Goal: Task Accomplishment & Management: Manage account settings

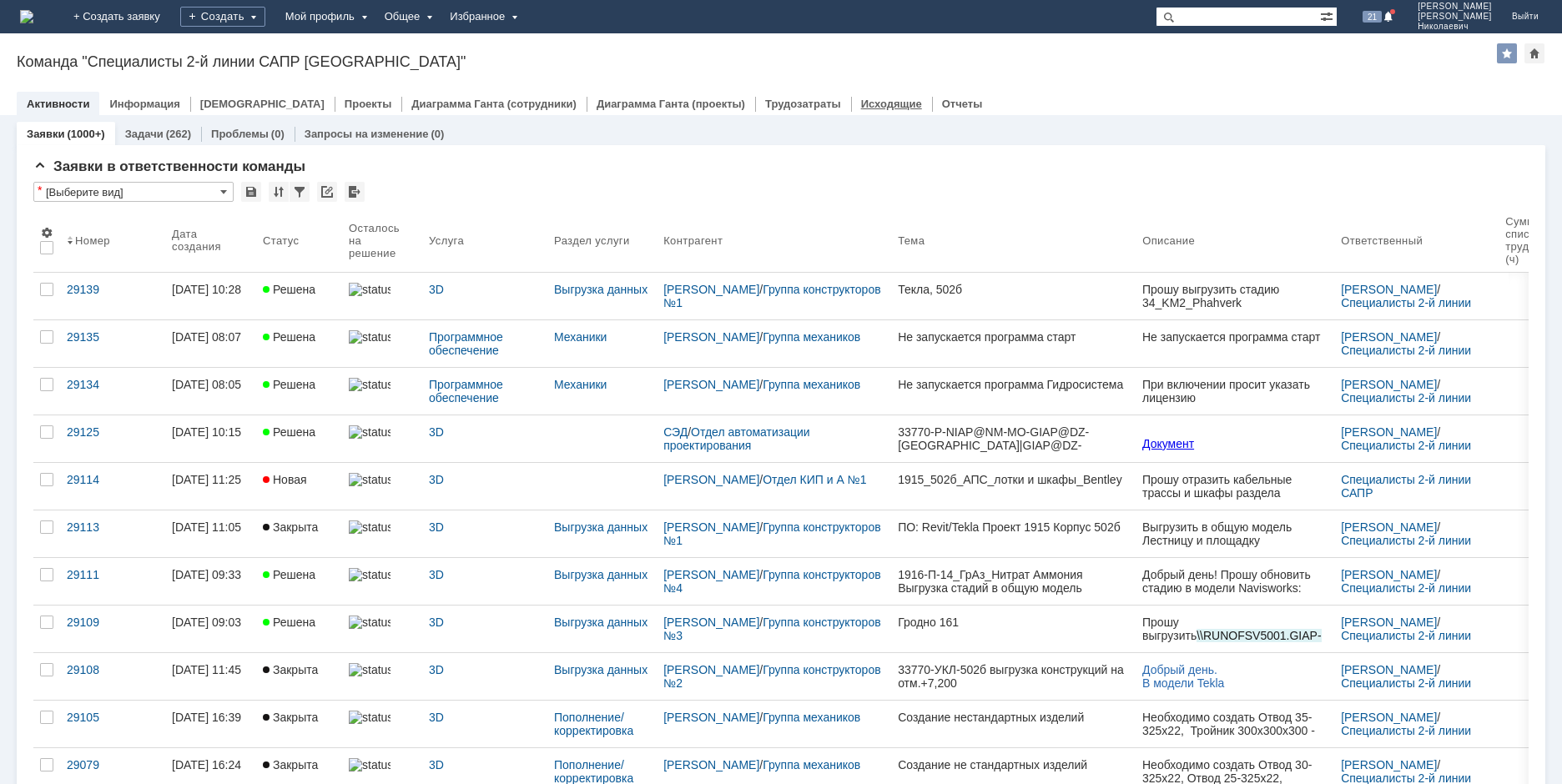
click at [861, 106] on link "Исходящие" at bounding box center [891, 104] width 61 height 12
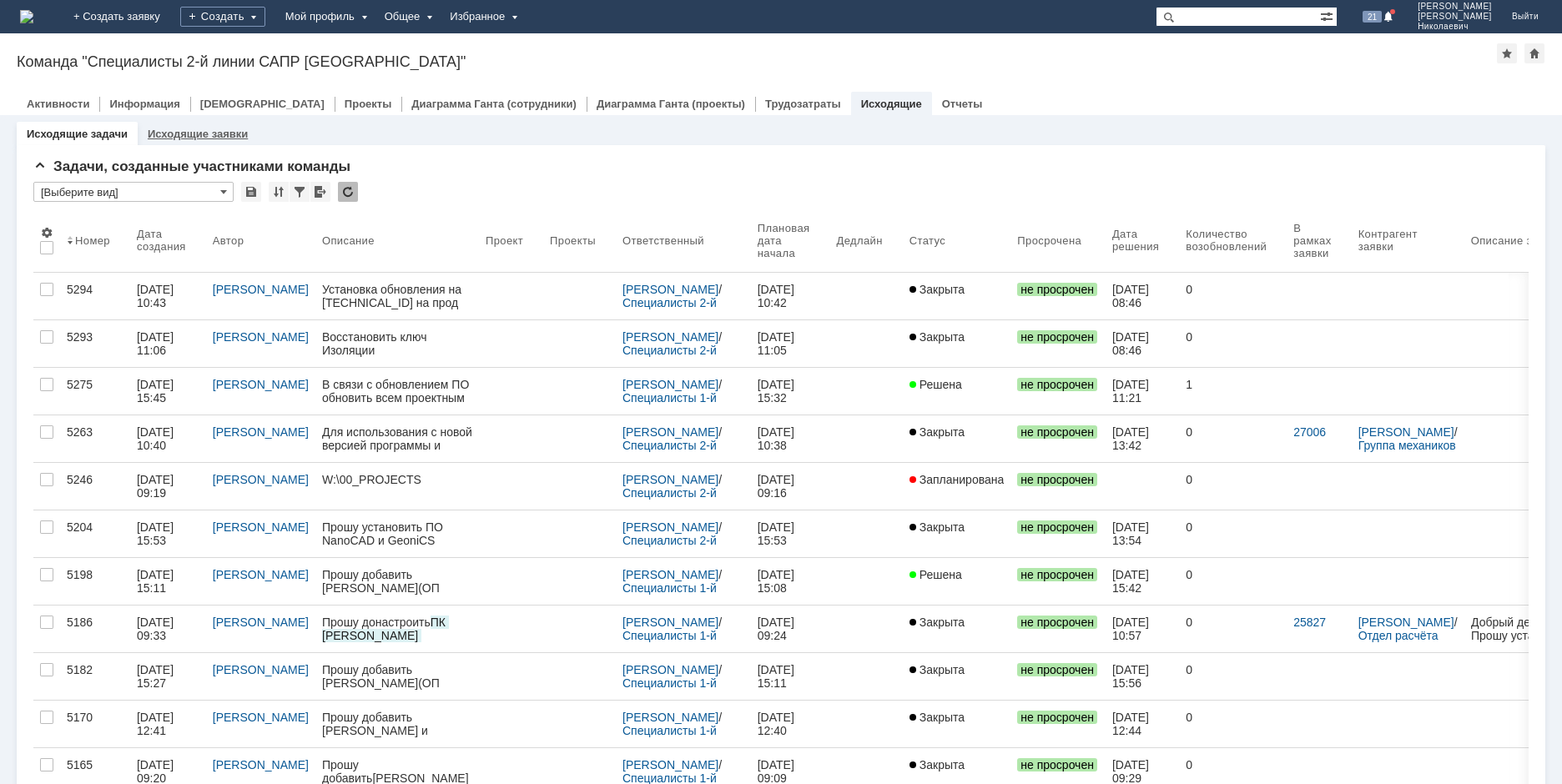
click at [186, 132] on link "Исходящие заявки" at bounding box center [197, 133] width 100 height 12
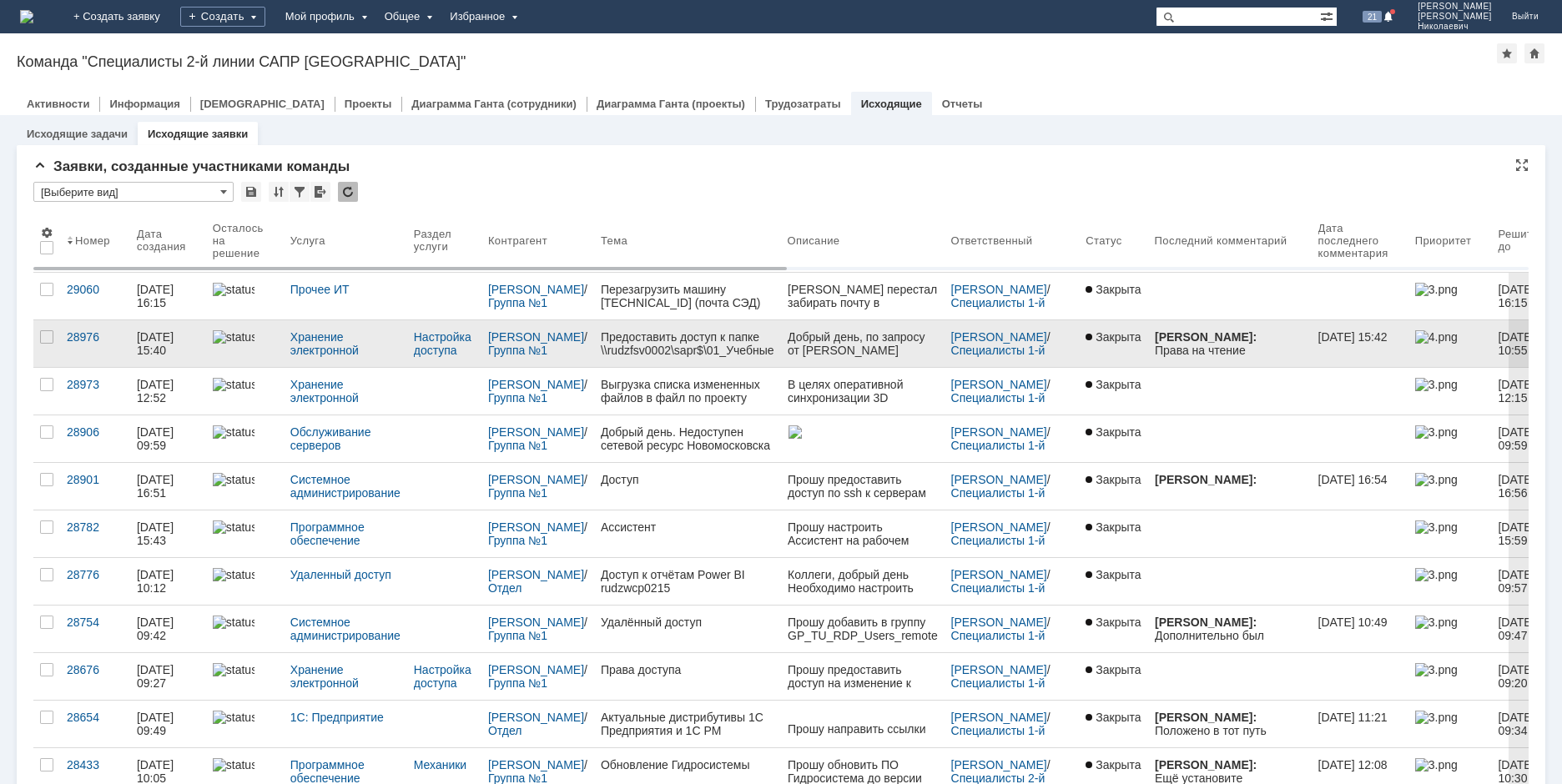
click at [623, 350] on div "Предоставить доступ к папке \\rudzfsv0002\sapr$\01_Учебные материалы\1С" at bounding box center [688, 343] width 174 height 27
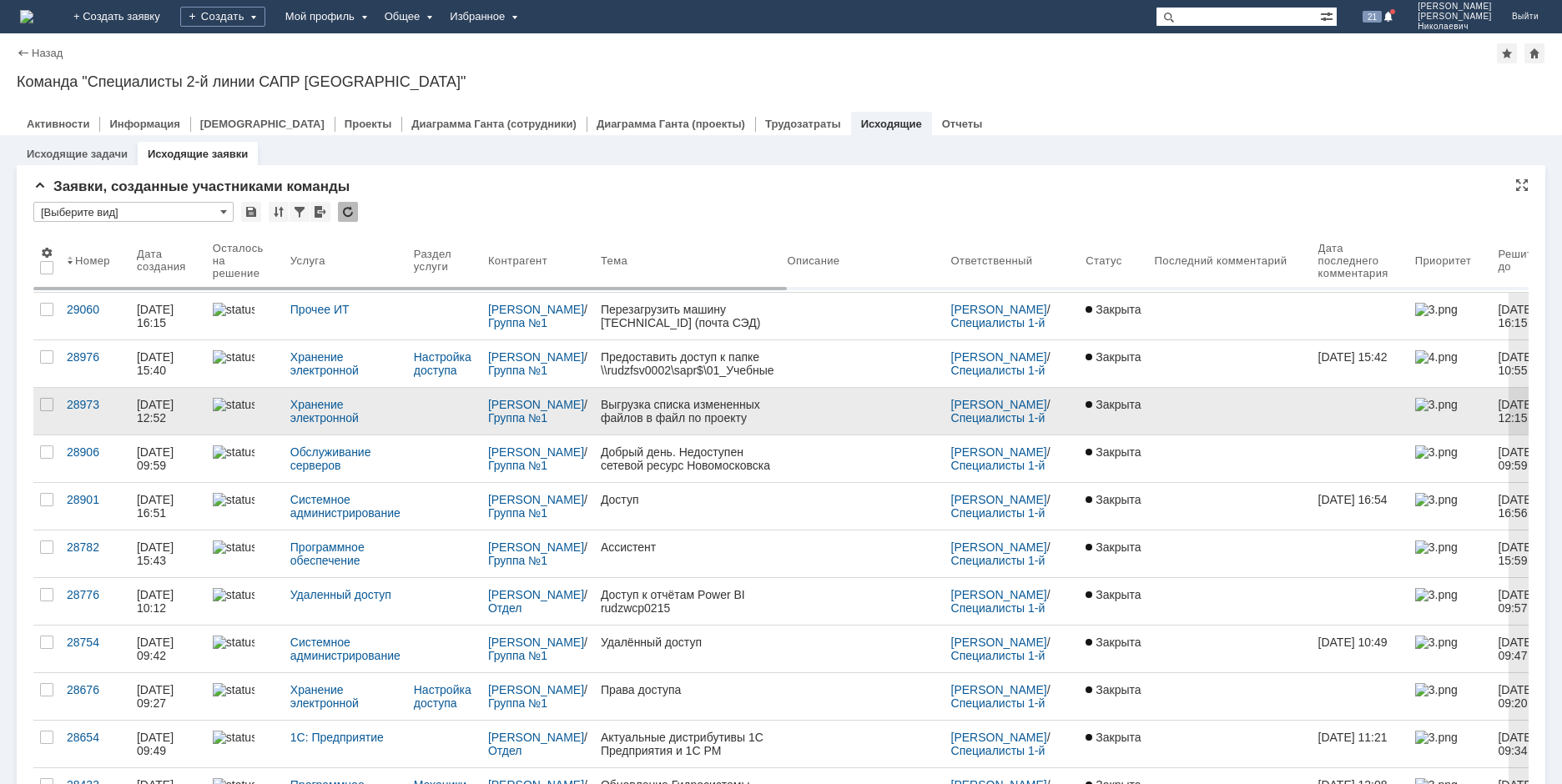
click at [692, 409] on div "Выгрузка списка измененных файлов в файл по проекту Гродно_33769" at bounding box center [688, 411] width 174 height 27
